Goal: Task Accomplishment & Management: Manage account settings

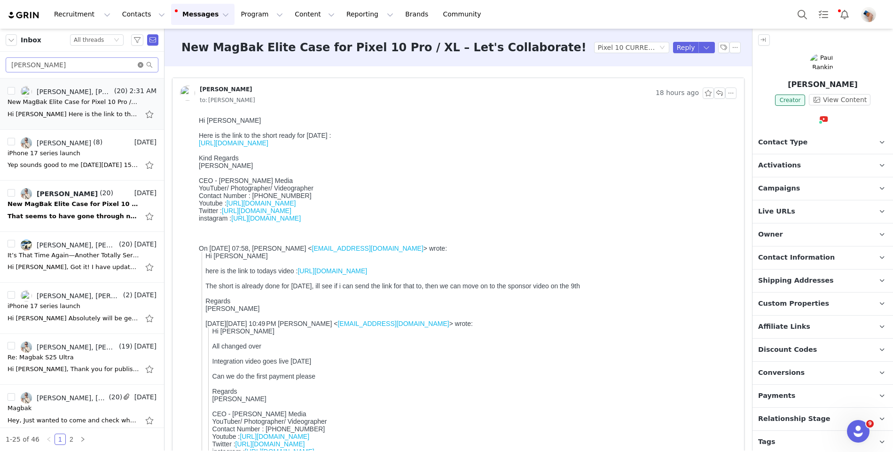
click at [141, 64] on icon "icon: close-circle" at bounding box center [141, 65] width 6 height 6
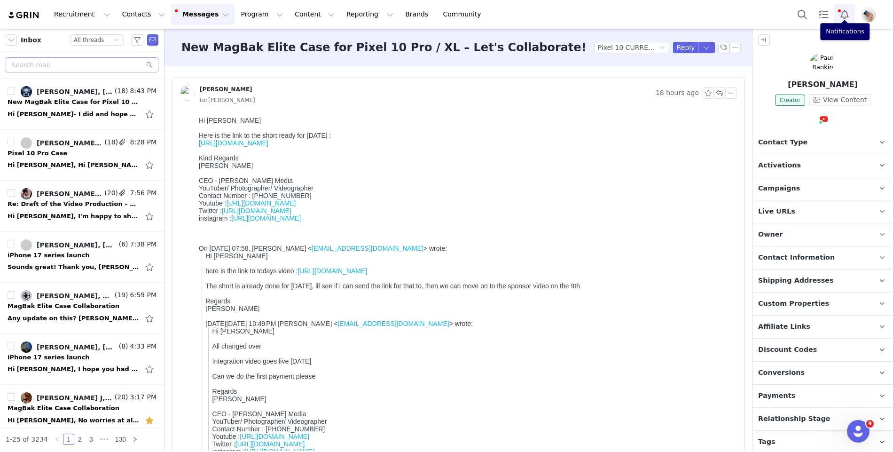
click at [848, 15] on button "Notifications" at bounding box center [844, 14] width 21 height 21
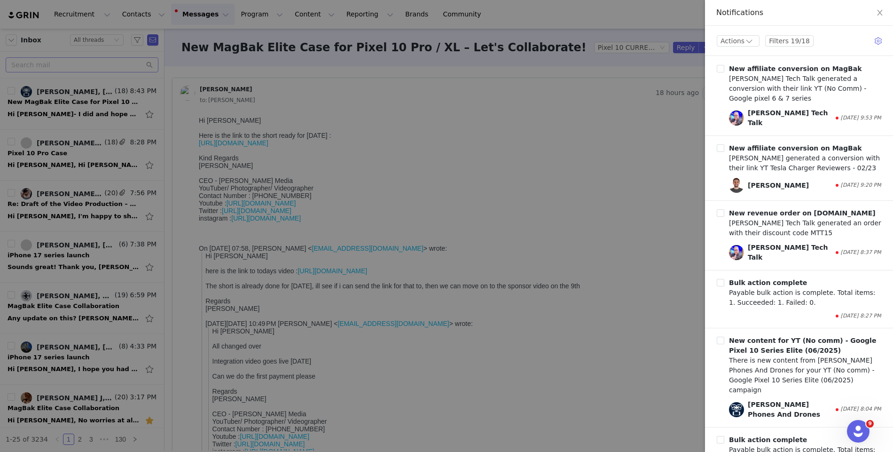
click at [526, 193] on div at bounding box center [446, 226] width 893 height 452
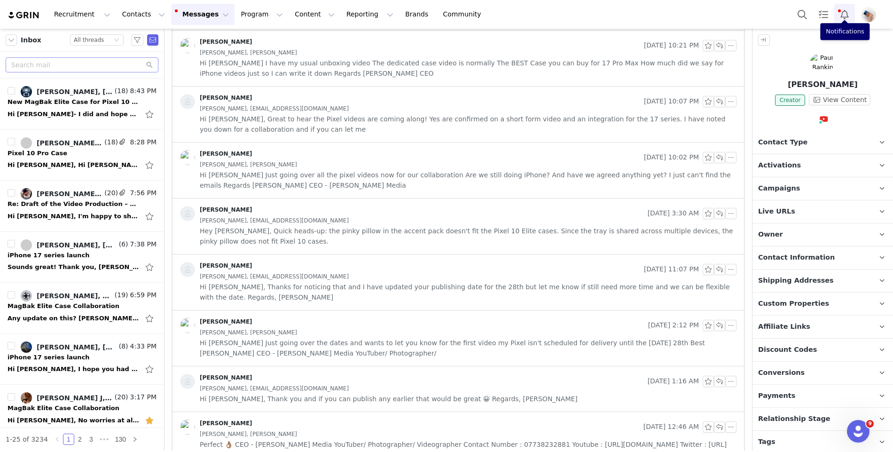
scroll to position [1305, 0]
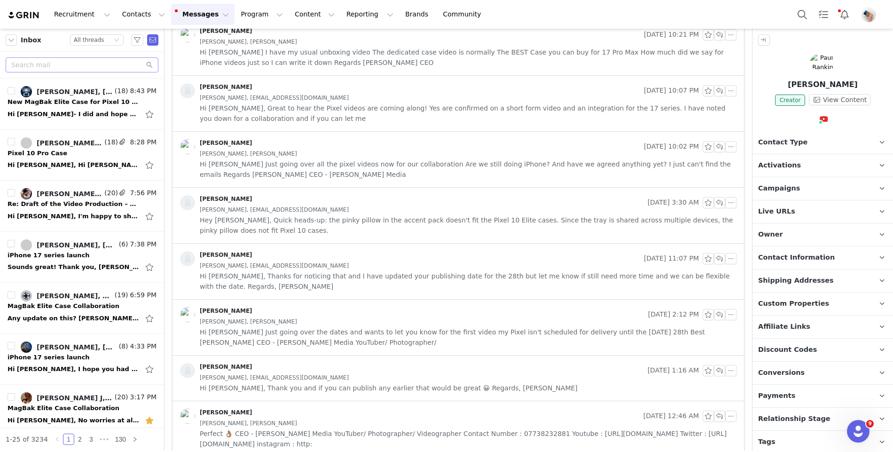
click at [323, 272] on span "Hi [PERSON_NAME], Thanks for noticing that and I have updated your publishing d…" at bounding box center [468, 281] width 537 height 21
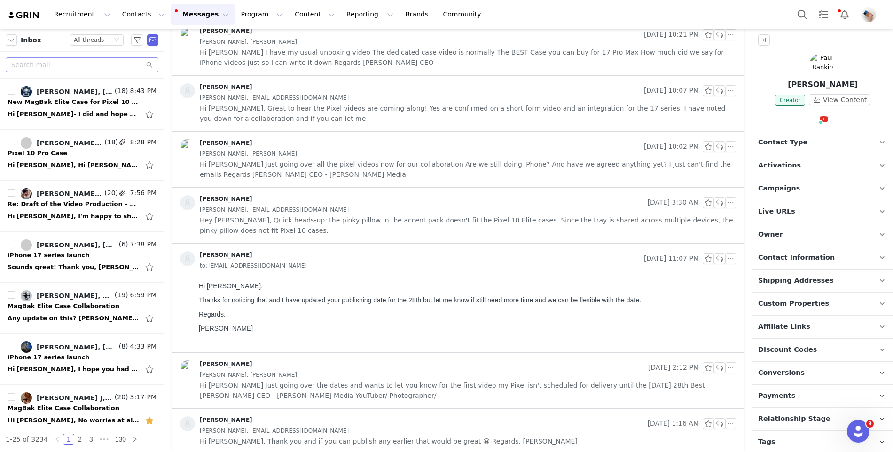
scroll to position [0, 0]
click at [320, 206] on div "[PERSON_NAME], [EMAIL_ADDRESS][DOMAIN_NAME]" at bounding box center [468, 209] width 537 height 10
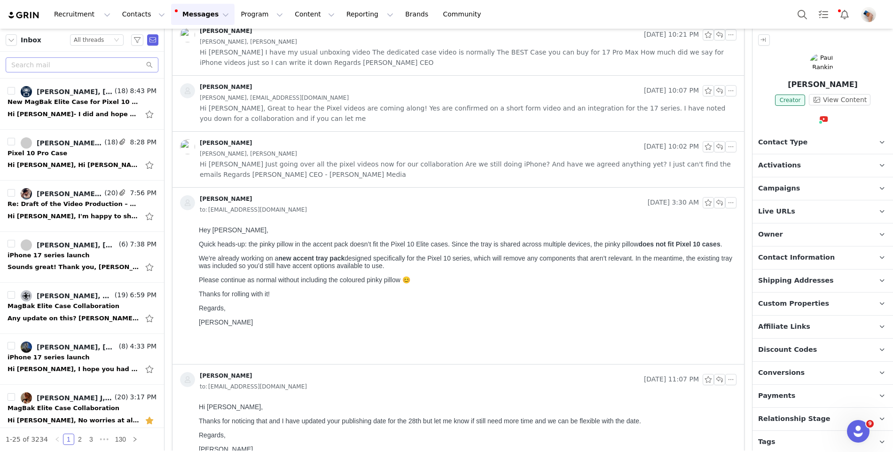
click at [321, 184] on div "[PERSON_NAME] [DATE] 10:02 PM [PERSON_NAME], [PERSON_NAME] Hi [PERSON_NAME] Jus…" at bounding box center [457, 159] width 571 height 55
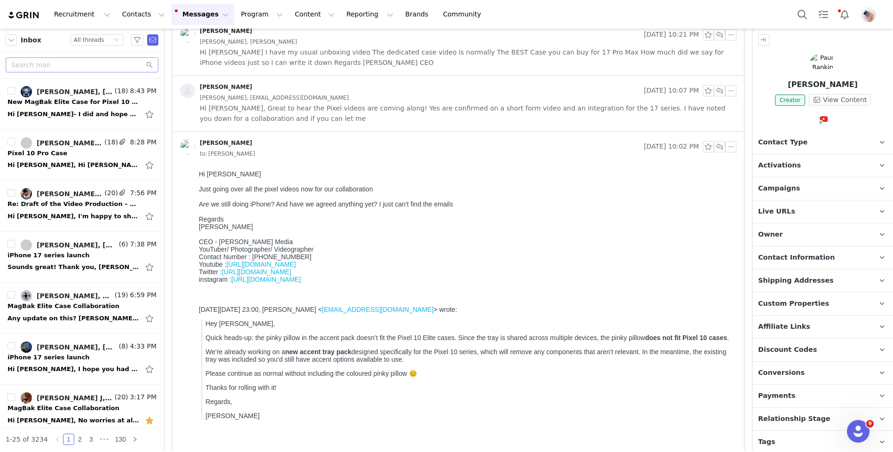
click at [311, 115] on span "Hi [PERSON_NAME], Great to hear the Pixel videos are coming along! Yes are conf…" at bounding box center [468, 113] width 537 height 21
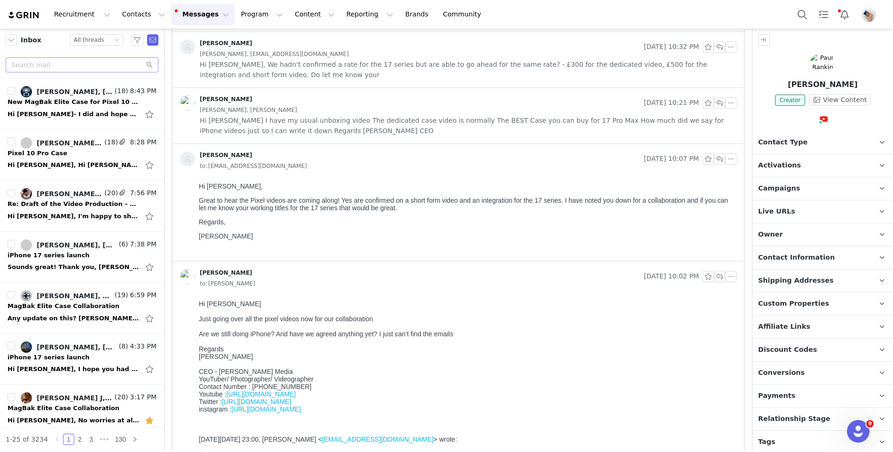
scroll to position [1236, 0]
click at [311, 116] on span "Hi [PERSON_NAME] I have my usual unboxing video The dedicated case video is nor…" at bounding box center [468, 126] width 537 height 21
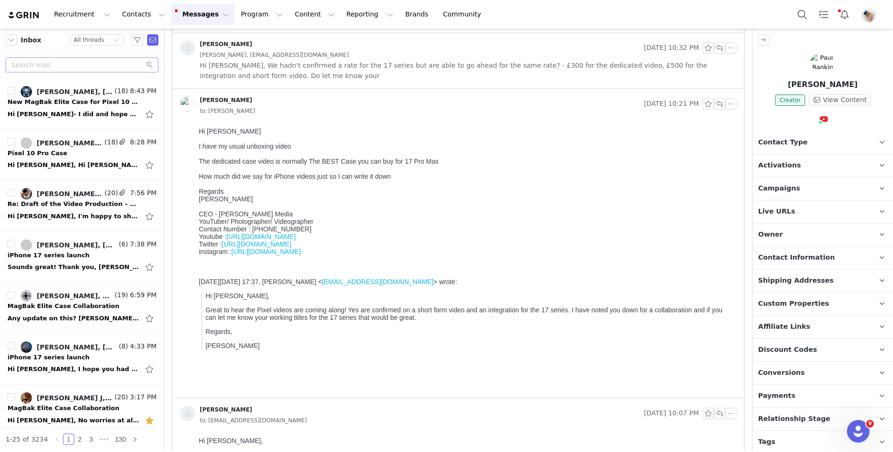
scroll to position [1170, 0]
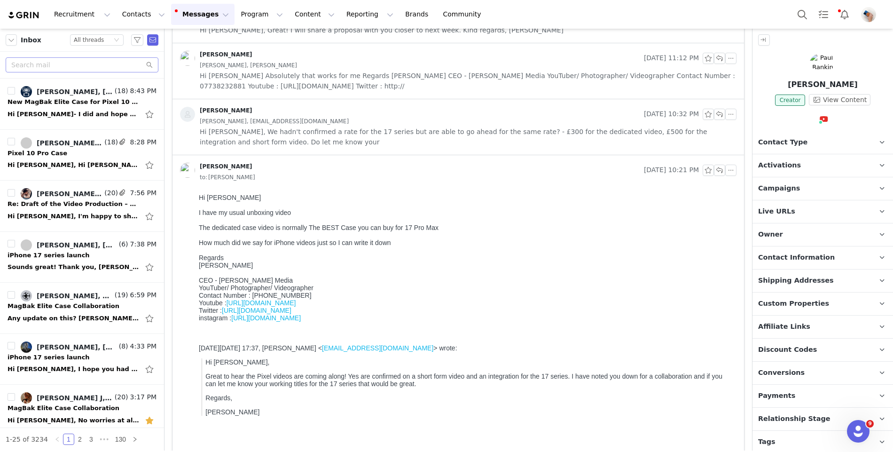
click at [311, 116] on div "[PERSON_NAME], [EMAIL_ADDRESS][DOMAIN_NAME]" at bounding box center [468, 121] width 537 height 10
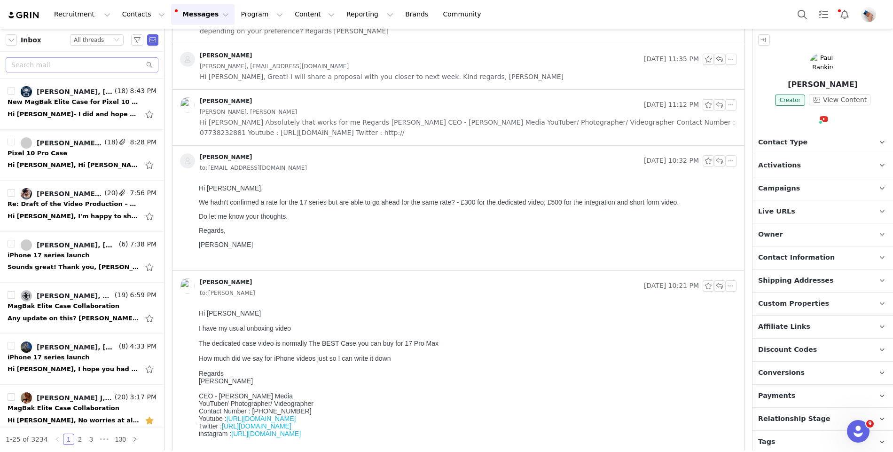
scroll to position [1108, 0]
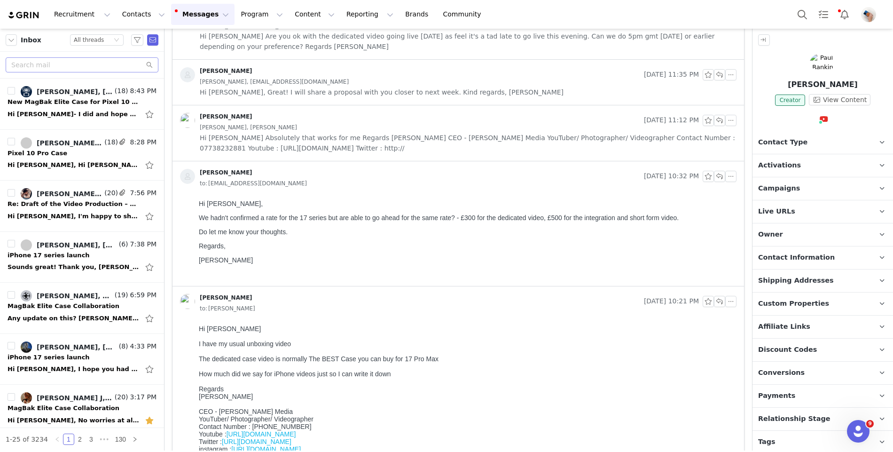
click at [310, 150] on span "Hi [PERSON_NAME] Absolutely that works for me Regards [PERSON_NAME] CEO - [PERS…" at bounding box center [468, 143] width 537 height 21
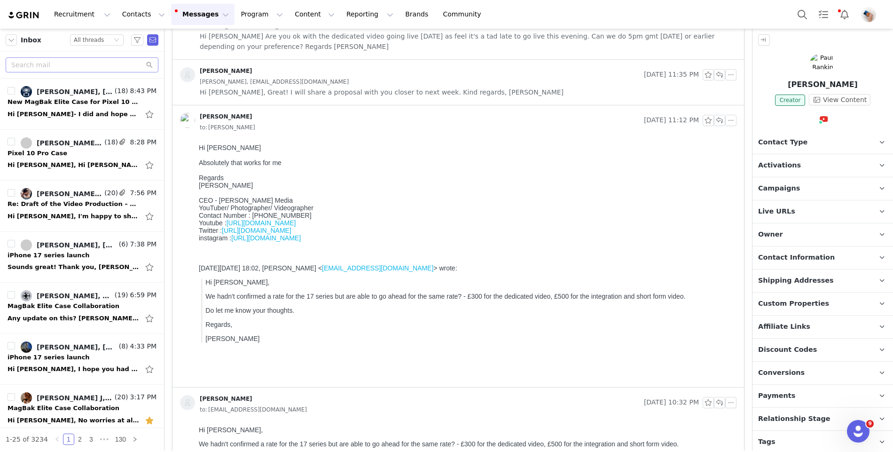
scroll to position [1045, 0]
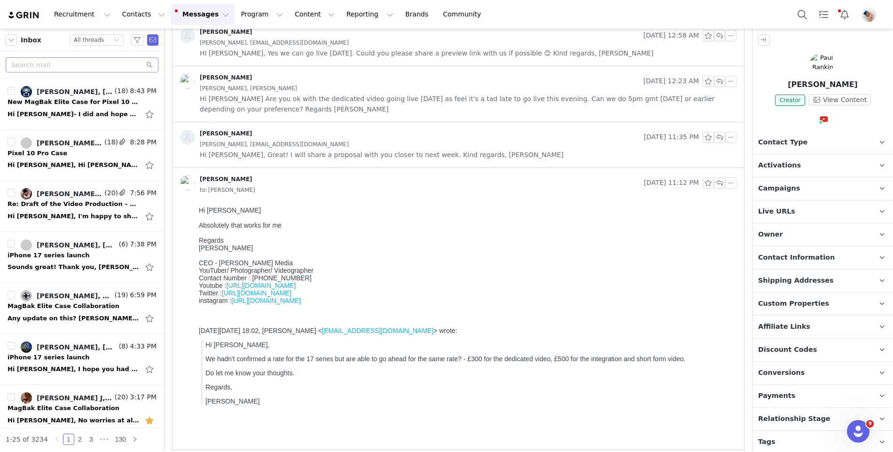
click at [310, 150] on span "Hi [PERSON_NAME], Great! I will share a proposal with you closer to next week. …" at bounding box center [382, 154] width 364 height 10
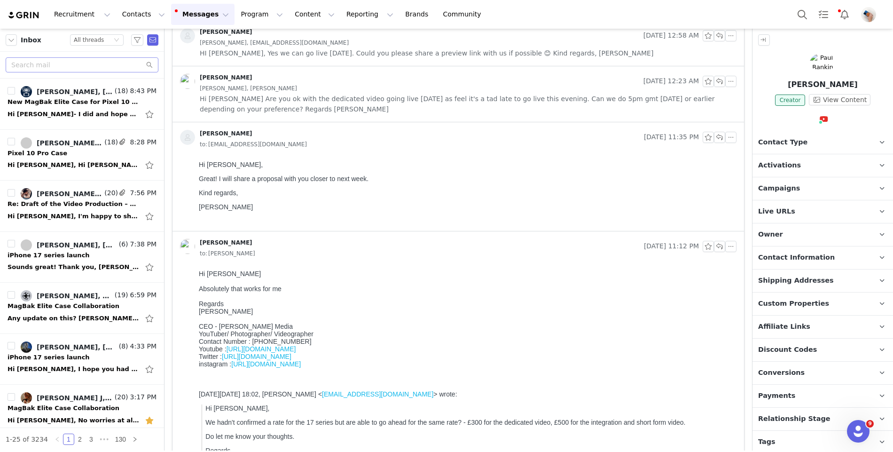
scroll to position [978, 0]
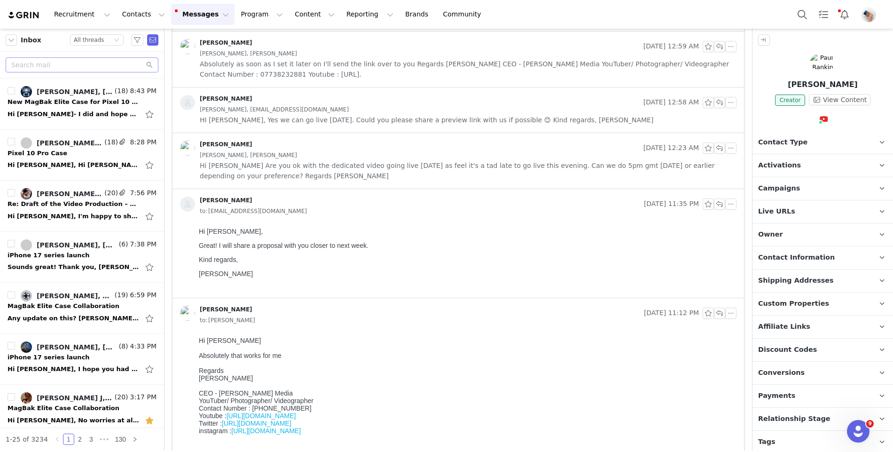
click at [310, 150] on div "[PERSON_NAME], [PERSON_NAME]" at bounding box center [468, 155] width 537 height 10
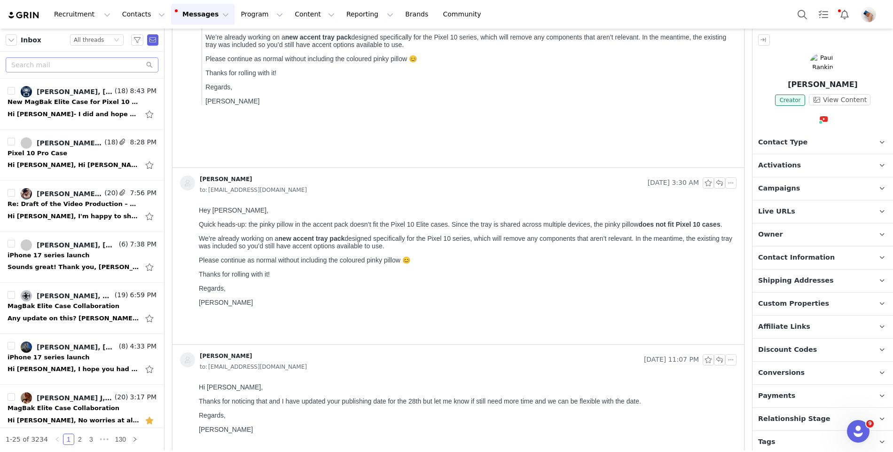
scroll to position [2684, 0]
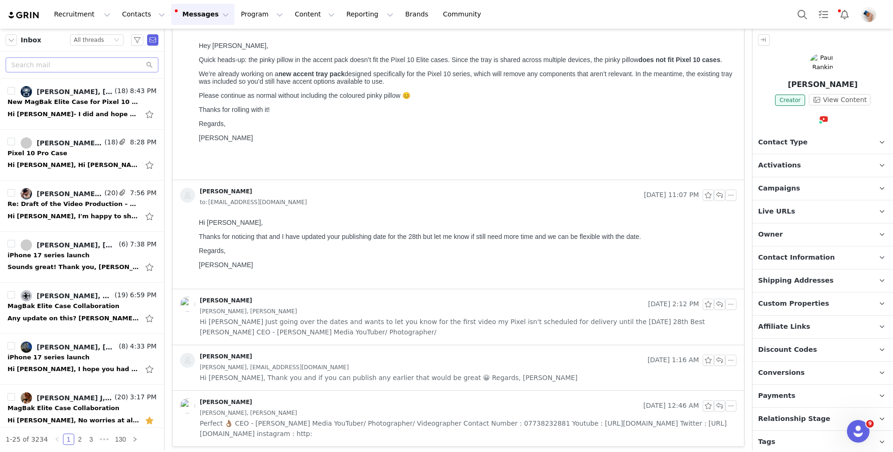
click at [309, 420] on span "Perfect 👌🏽 CEO - [PERSON_NAME] Media YouTuber/ Photographer/ Videographer Conta…" at bounding box center [468, 428] width 537 height 21
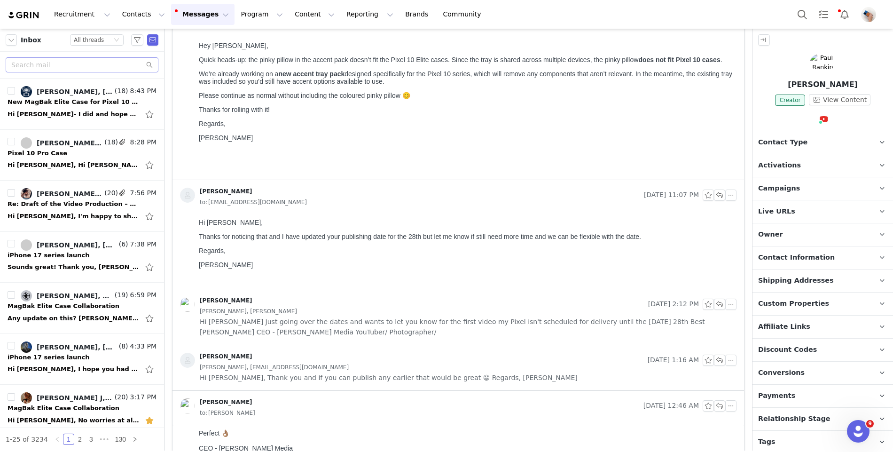
scroll to position [2966, 0]
